Goal: Learn about a topic: Learn about a topic

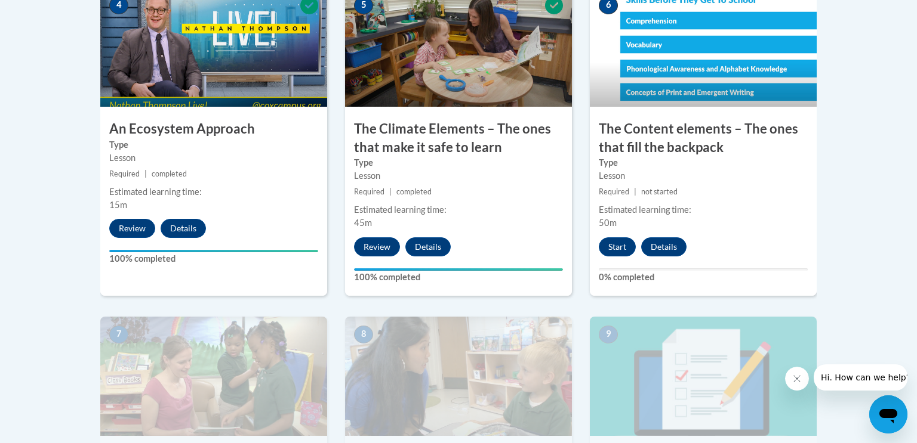
scroll to position [777, 0]
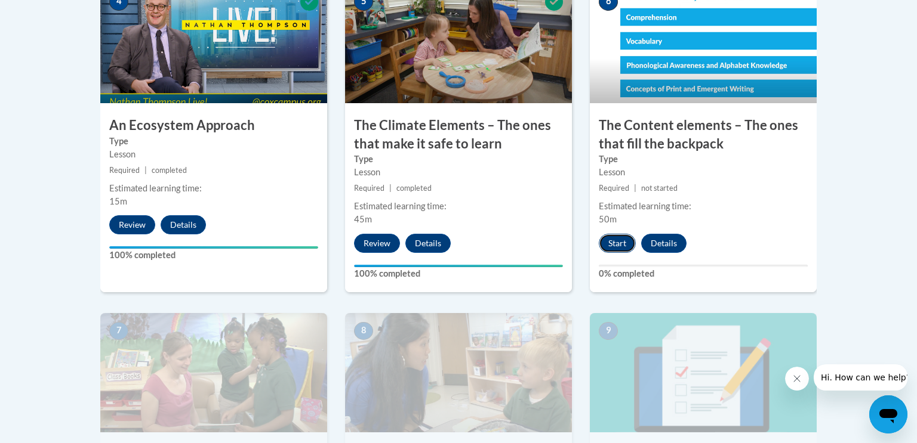
click at [458, 242] on button "Start" at bounding box center [617, 243] width 37 height 19
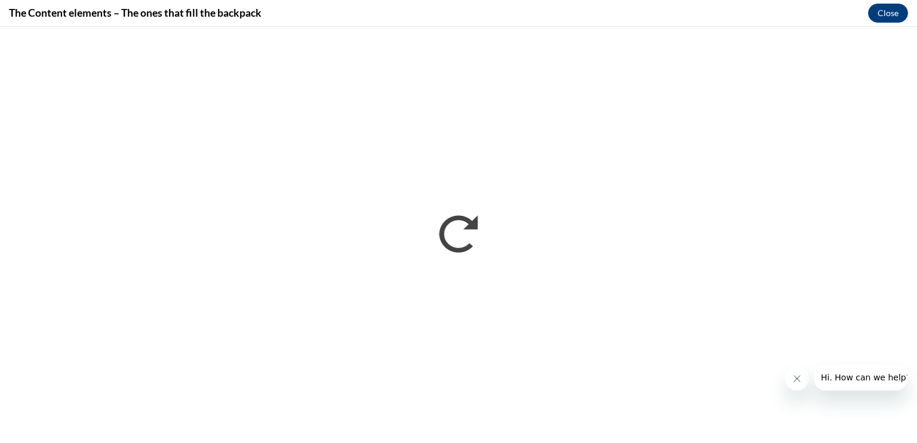
scroll to position [0, 0]
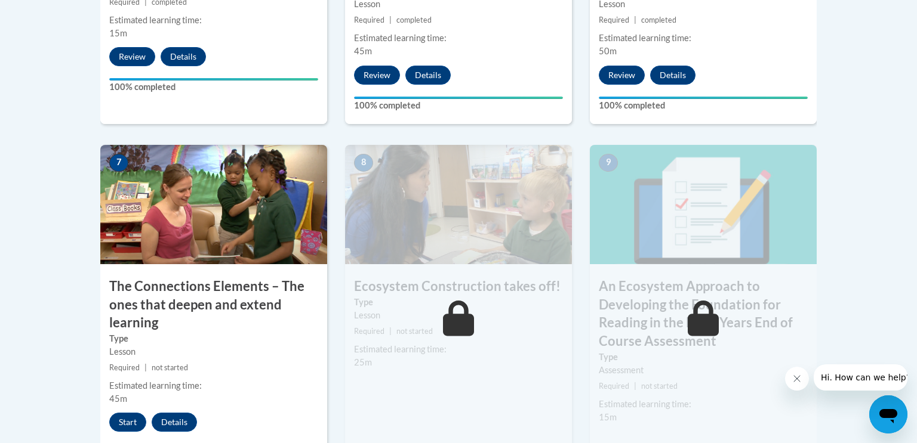
scroll to position [946, 0]
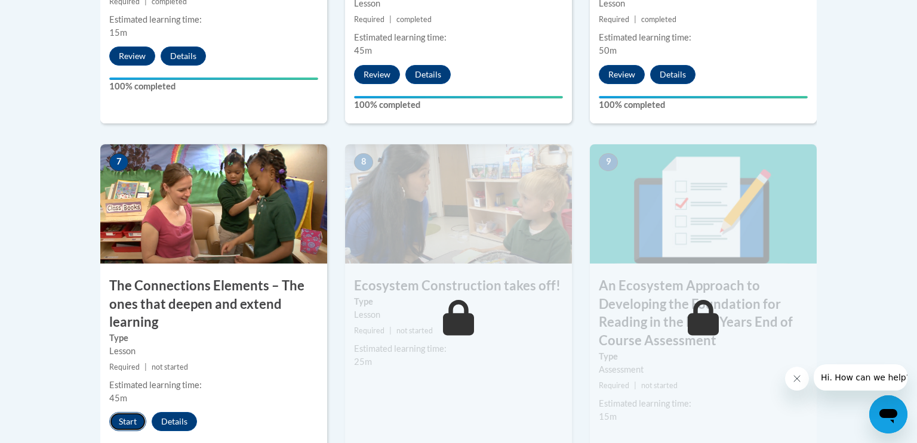
click at [134, 421] on button "Start" at bounding box center [127, 421] width 37 height 19
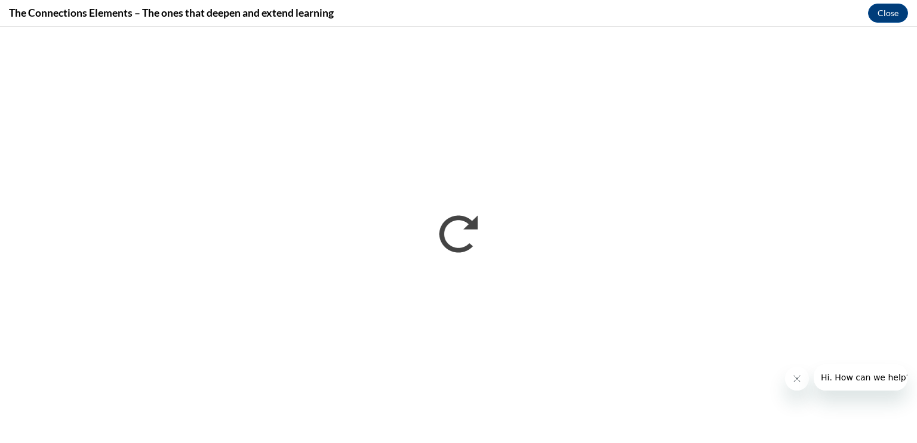
scroll to position [0, 0]
